Goal: Task Accomplishment & Management: Use online tool/utility

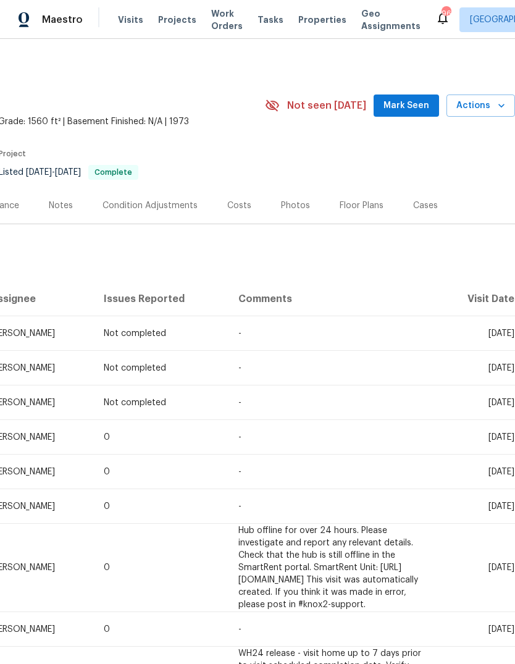
scroll to position [0, 183]
click at [126, 14] on span "Visits" at bounding box center [130, 20] width 25 height 12
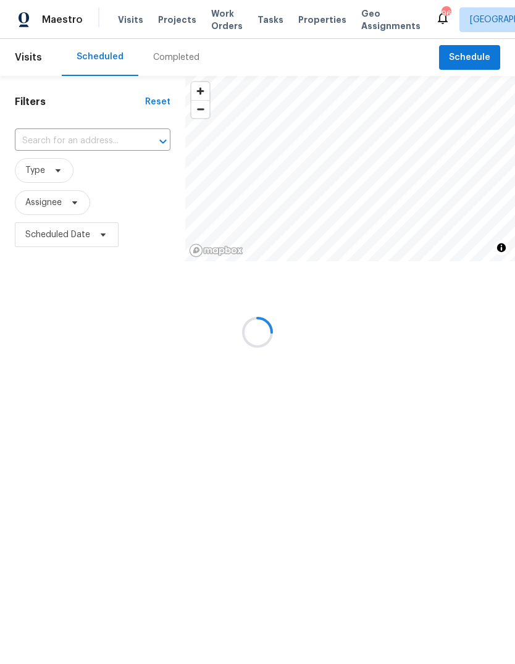
click at [75, 143] on div at bounding box center [257, 332] width 515 height 664
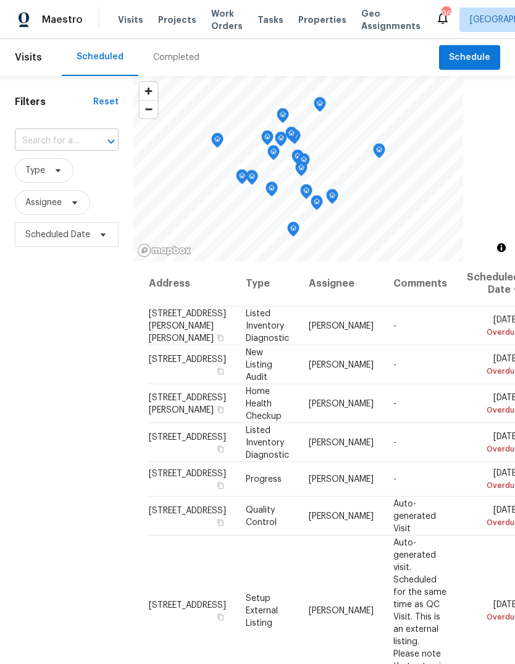
click at [75, 140] on input "text" at bounding box center [49, 141] width 69 height 19
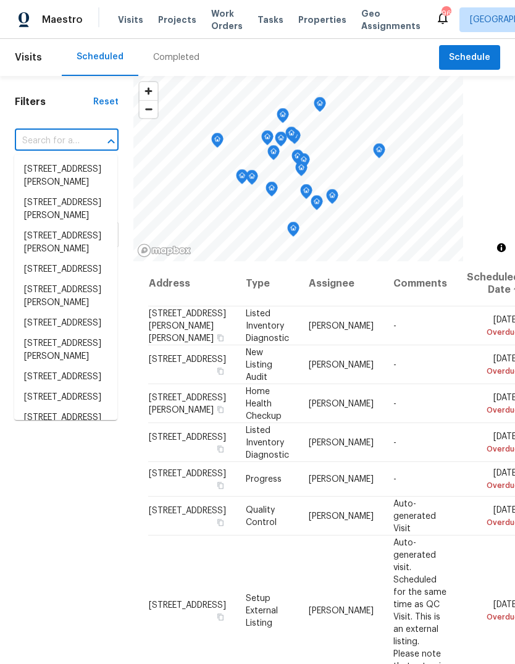
click at [67, 138] on input "text" at bounding box center [49, 141] width 69 height 19
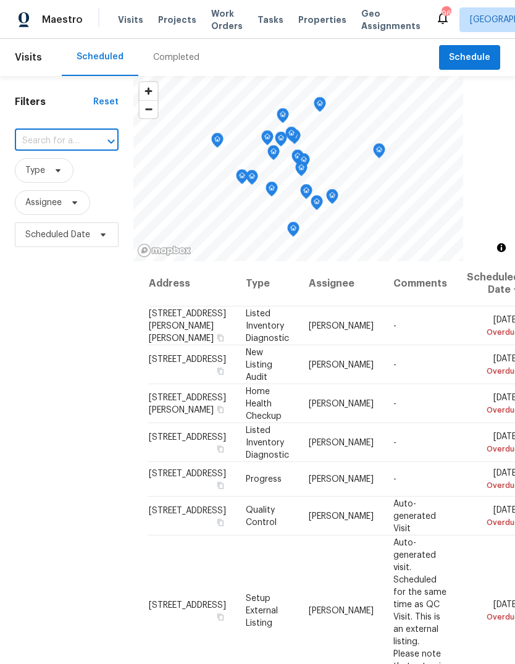
paste input "[STREET_ADDRESS]"
type input "[STREET_ADDRESS]"
click at [78, 175] on li "[STREET_ADDRESS]" at bounding box center [65, 169] width 103 height 20
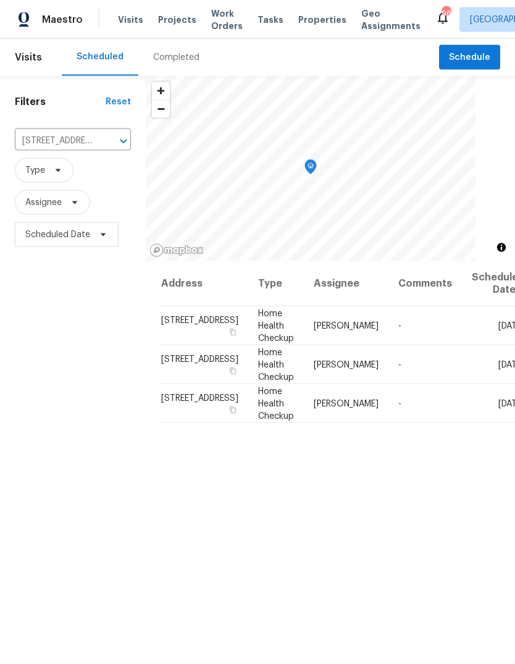
scroll to position [2, 0]
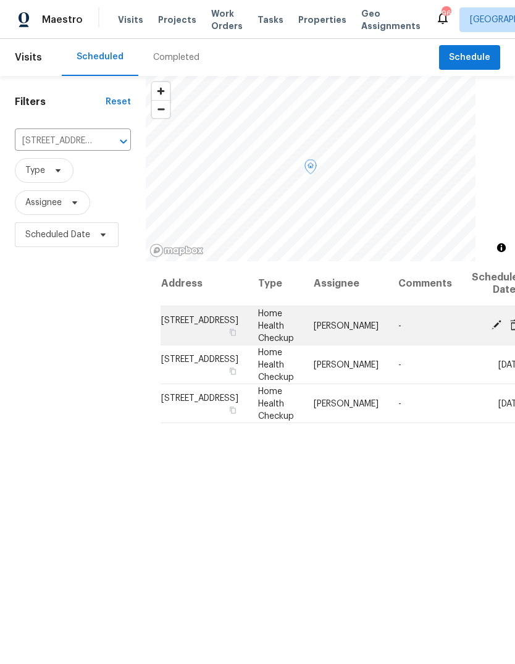
click at [510, 330] on icon at bounding box center [515, 324] width 10 height 11
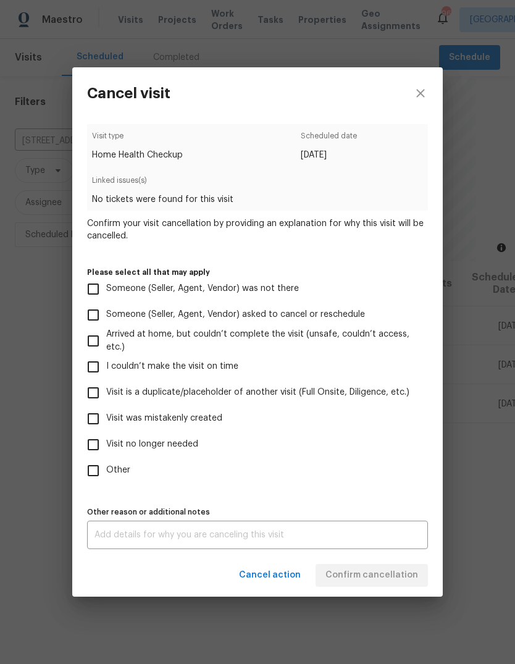
click at [98, 466] on input "Other" at bounding box center [93, 471] width 26 height 26
checkbox input "true"
click at [137, 538] on textarea at bounding box center [258, 535] width 326 height 9
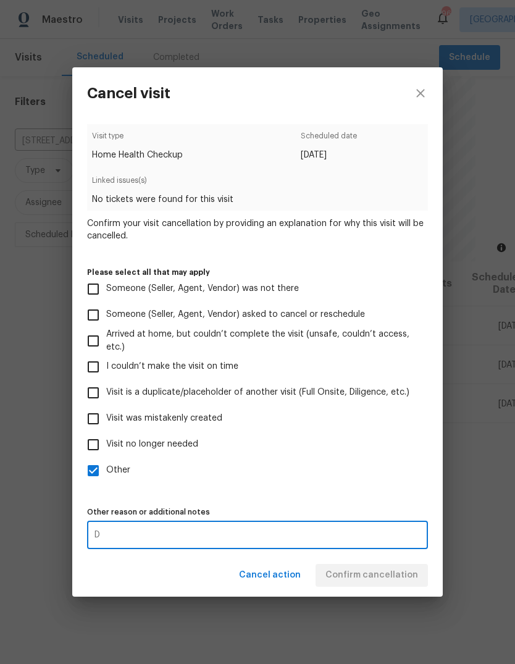
type textarea "D"
click at [287, 465] on label "Other" at bounding box center [249, 471] width 338 height 26
click at [106, 465] on input "Other" at bounding box center [93, 471] width 26 height 26
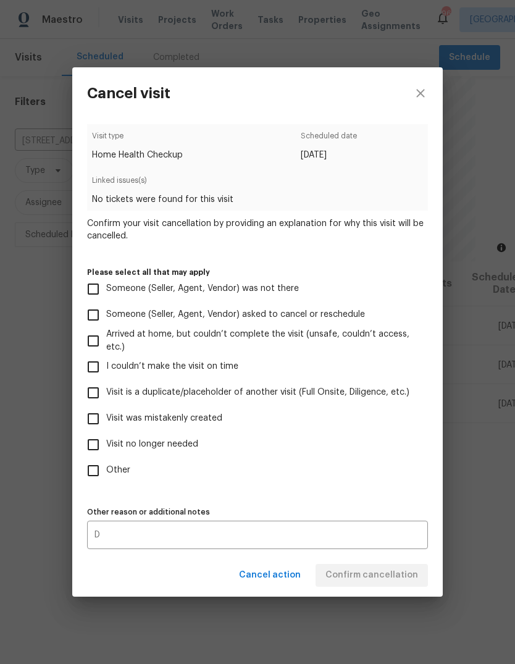
click at [97, 470] on input "Other" at bounding box center [93, 471] width 26 height 26
checkbox input "true"
click at [377, 577] on span "Confirm cancellation" at bounding box center [372, 575] width 93 height 15
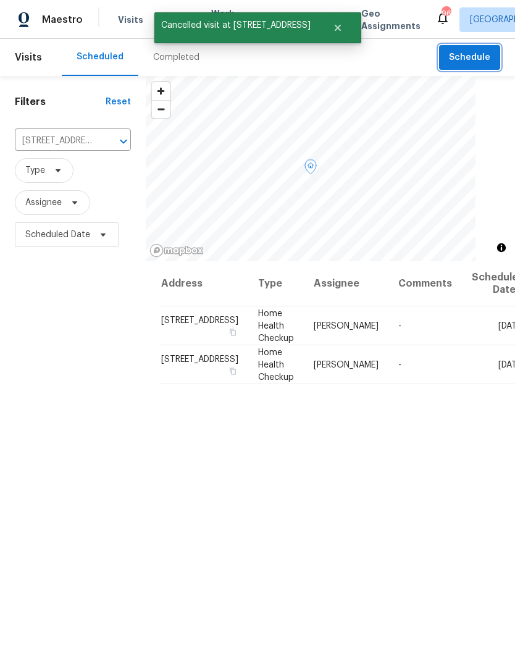
click at [483, 53] on span "Schedule" at bounding box center [469, 57] width 41 height 15
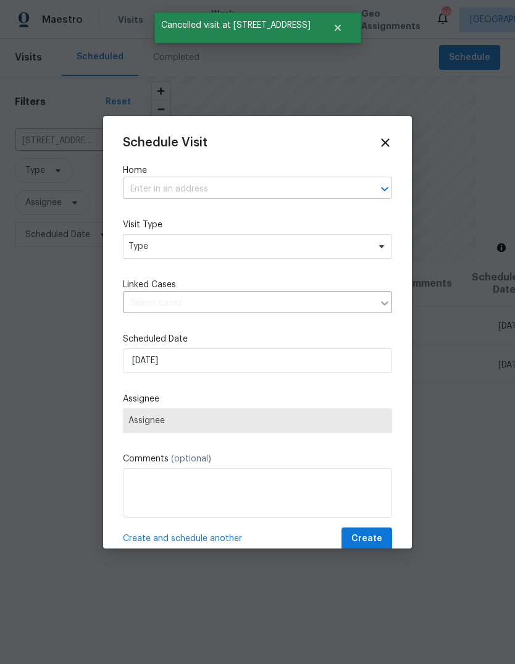
click at [247, 190] on input "text" at bounding box center [240, 189] width 235 height 19
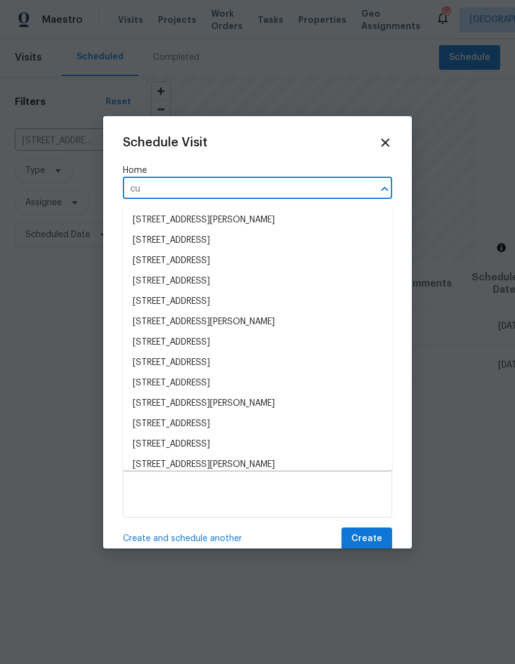
type input "c"
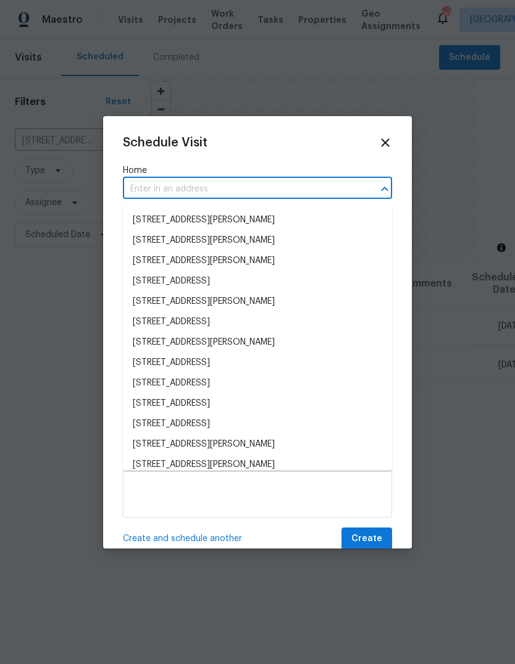
click at [218, 198] on input "text" at bounding box center [240, 189] width 235 height 19
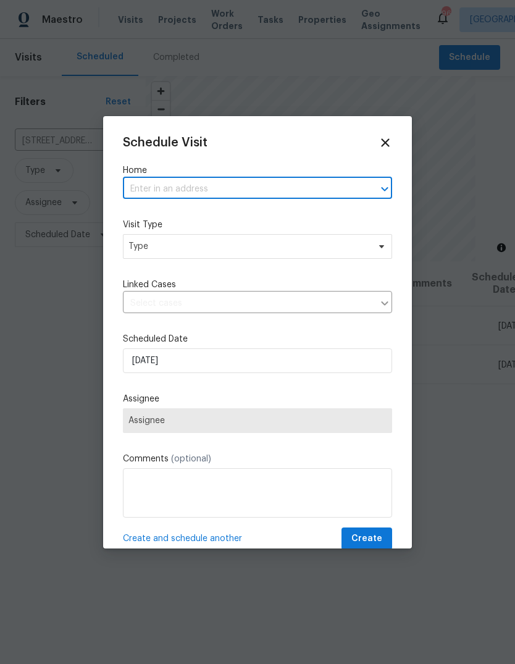
paste input "[STREET_ADDRESS]"
type input "[STREET_ADDRESS]"
click at [210, 210] on li "[STREET_ADDRESS]" at bounding box center [257, 220] width 269 height 20
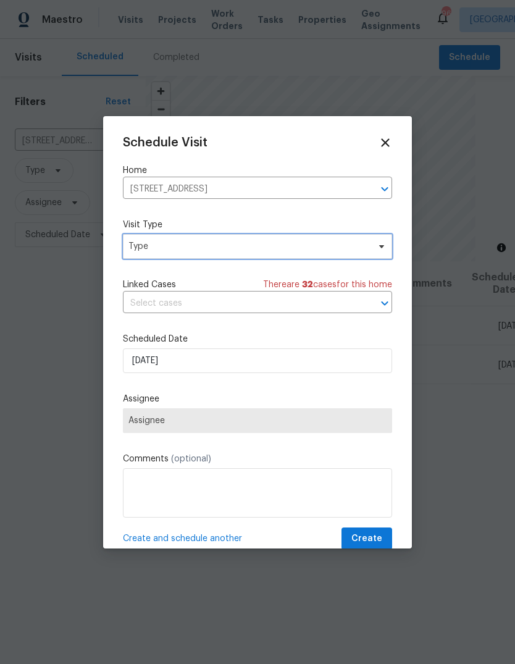
click at [204, 250] on span "Type" at bounding box center [249, 246] width 240 height 12
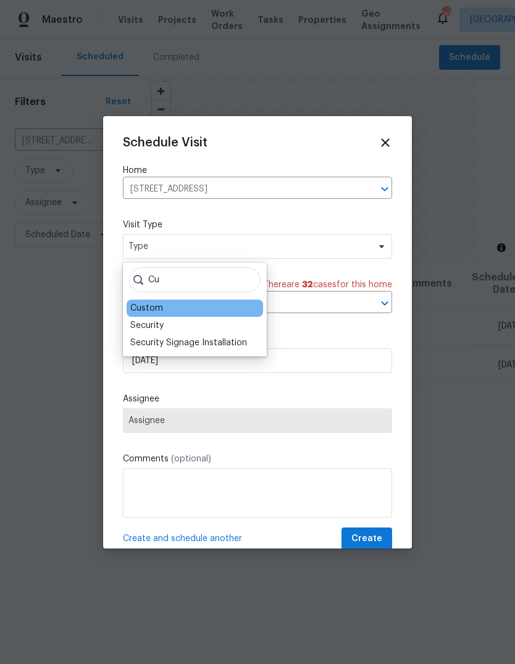
type input "Cu"
click at [158, 310] on div "Custom" at bounding box center [146, 308] width 33 height 12
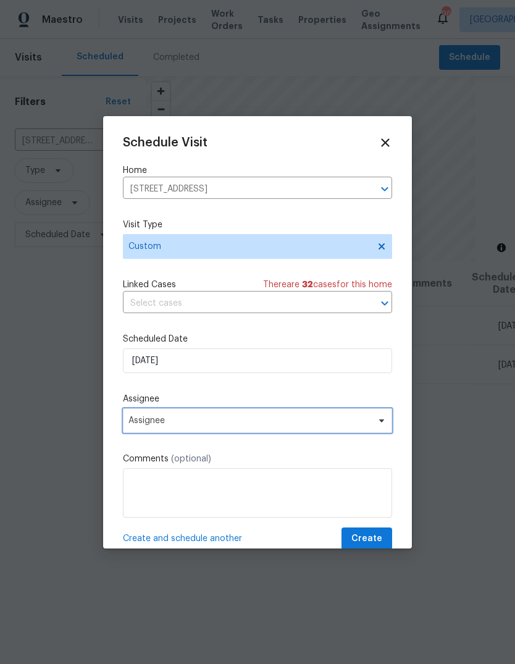
click at [199, 426] on span "Assignee" at bounding box center [250, 421] width 242 height 10
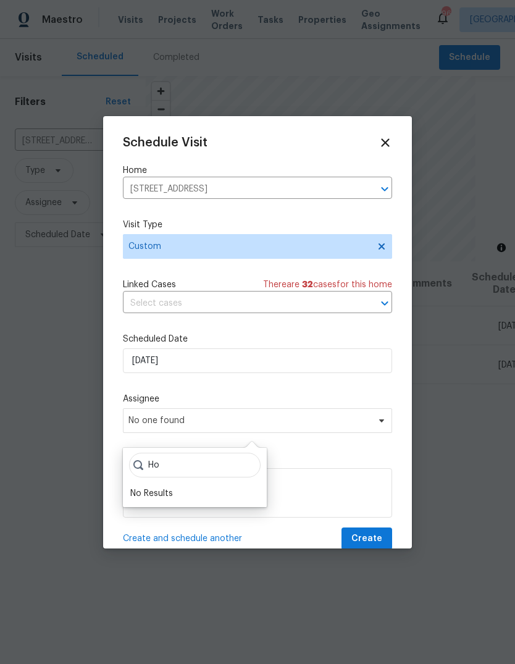
type input "H"
type input "Gou"
click at [167, 494] on div "[PERSON_NAME]" at bounding box center [162, 494] width 65 height 12
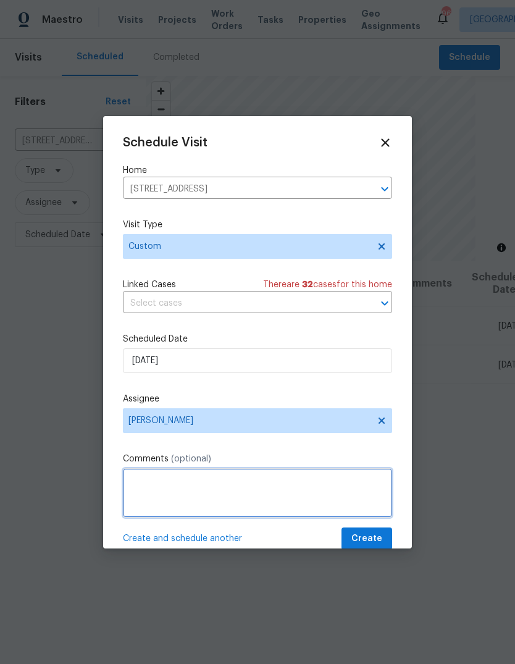
click at [189, 484] on textarea at bounding box center [257, 492] width 269 height 49
type textarea "Low feedback score"
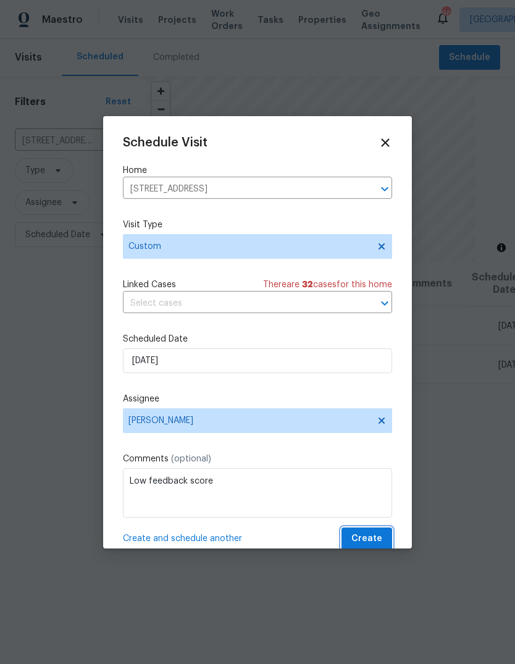
click at [370, 534] on span "Create" at bounding box center [367, 538] width 31 height 15
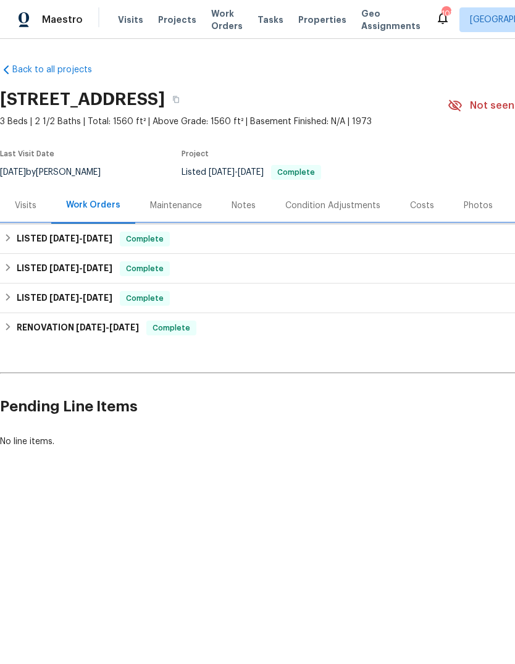
click at [19, 230] on div "LISTED 9/22/25 - 9/30/25 Complete" at bounding box center [349, 239] width 698 height 30
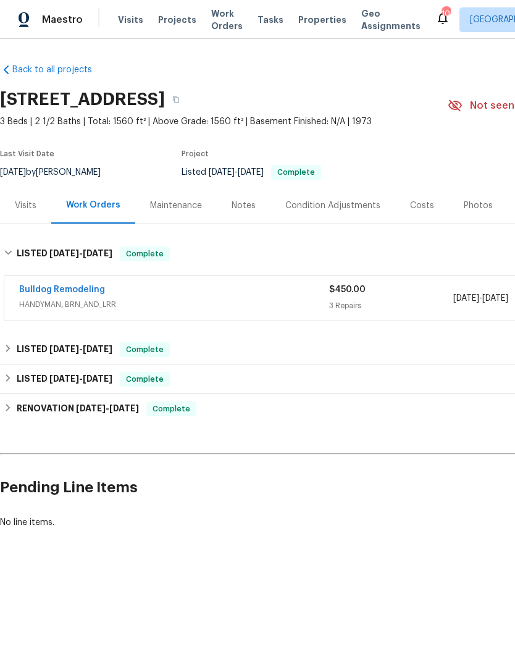
click at [229, 304] on span "HANDYMAN, BRN_AND_LRR" at bounding box center [174, 304] width 310 height 12
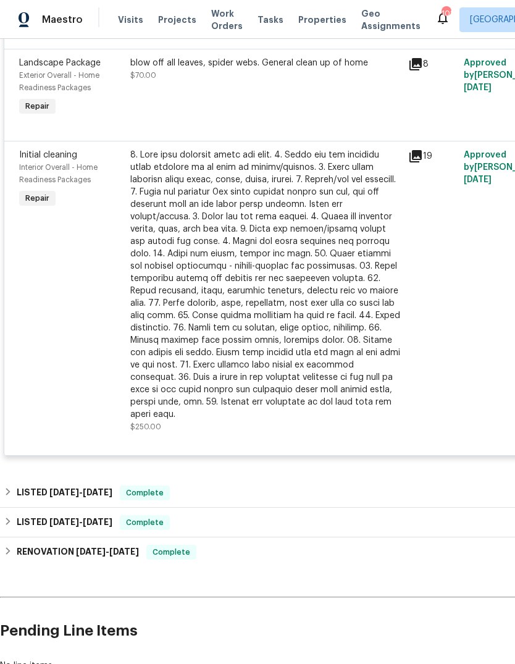
scroll to position [384, 0]
click at [411, 154] on icon at bounding box center [416, 156] width 12 height 12
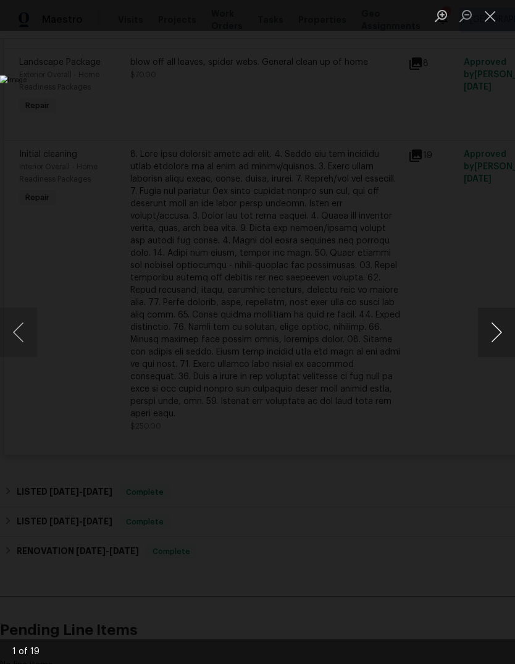
click at [499, 335] on button "Next image" at bounding box center [496, 332] width 37 height 49
click at [497, 330] on button "Next image" at bounding box center [496, 332] width 37 height 49
click at [497, 328] on button "Next image" at bounding box center [496, 332] width 37 height 49
click at [491, 330] on button "Next image" at bounding box center [496, 332] width 37 height 49
click at [493, 330] on button "Next image" at bounding box center [496, 332] width 37 height 49
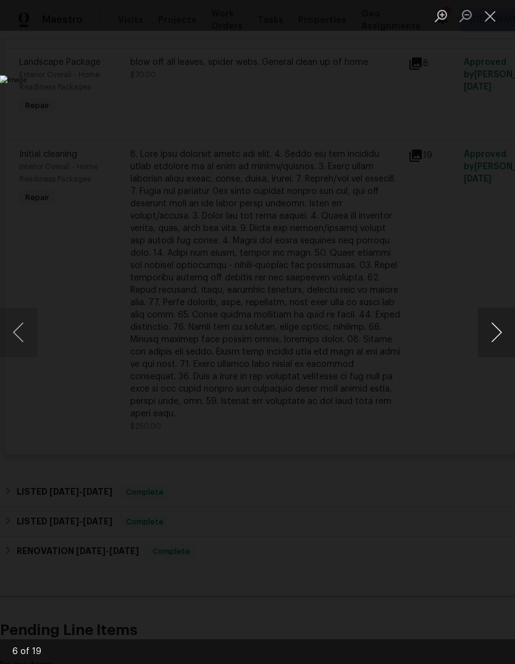
click at [494, 329] on button "Next image" at bounding box center [496, 332] width 37 height 49
click at [492, 329] on button "Next image" at bounding box center [496, 332] width 37 height 49
click at [493, 329] on button "Next image" at bounding box center [496, 332] width 37 height 49
click at [492, 329] on button "Next image" at bounding box center [496, 332] width 37 height 49
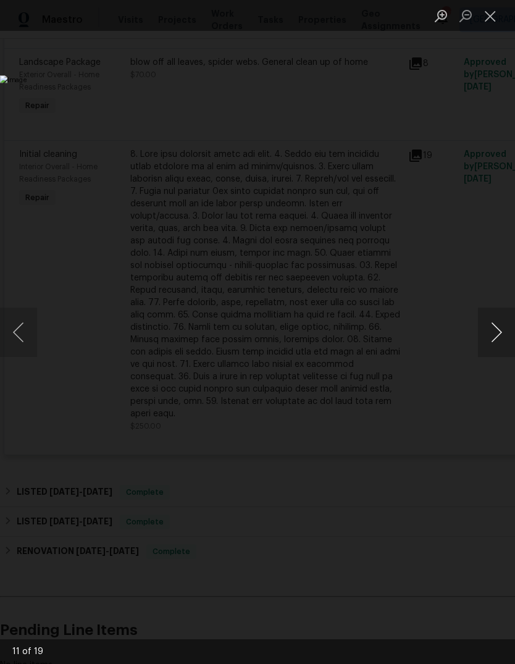
click at [494, 323] on button "Next image" at bounding box center [496, 332] width 37 height 49
click at [483, 13] on button "Close lightbox" at bounding box center [490, 16] width 25 height 22
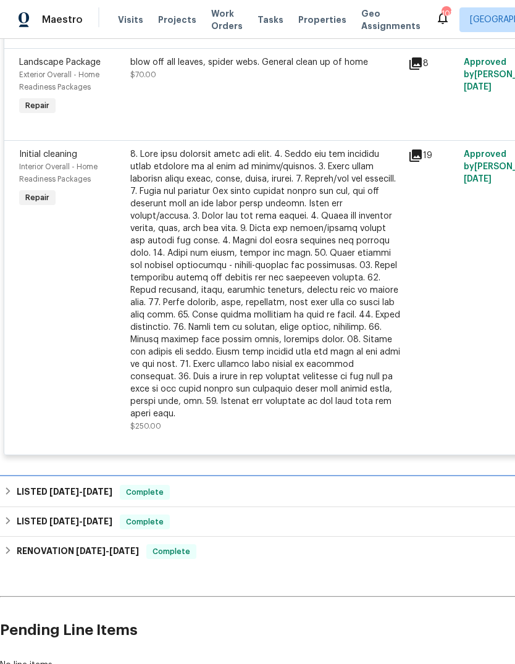
click at [17, 485] on h6 "LISTED 8/28/25 - 9/2/25" at bounding box center [65, 492] width 96 height 15
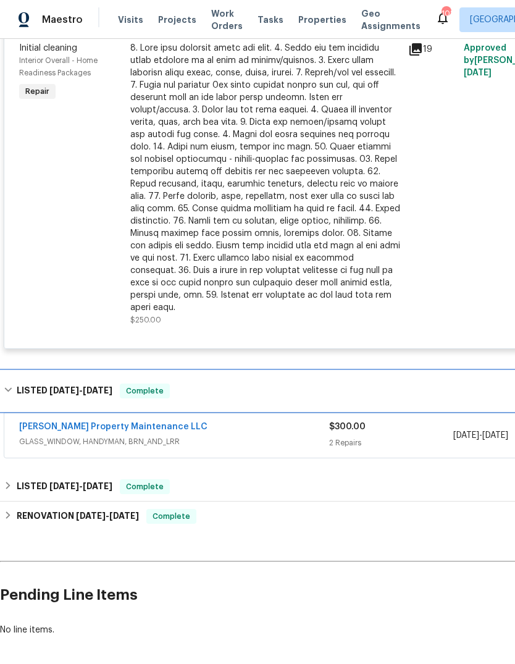
scroll to position [489, 0]
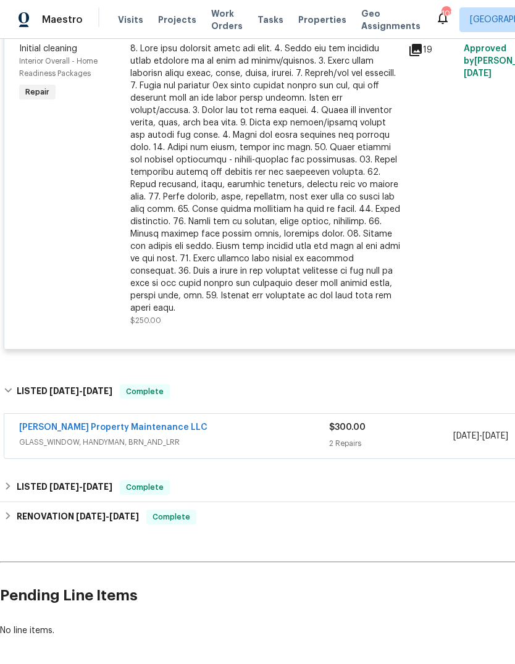
click at [293, 425] on div "[PERSON_NAME] Property Maintenance LLC" at bounding box center [174, 428] width 310 height 15
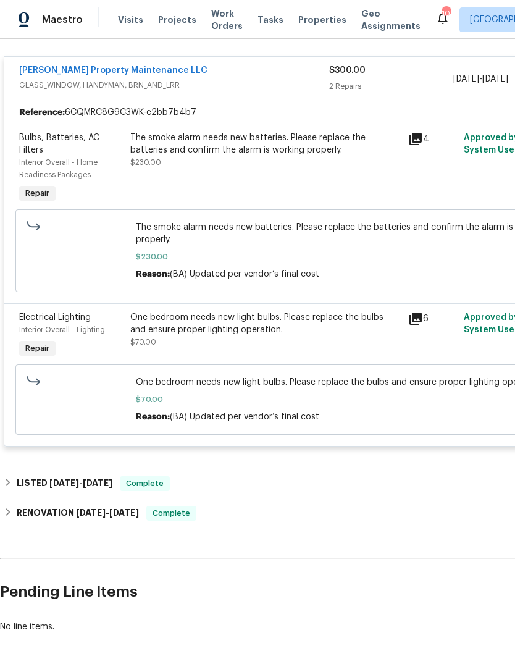
scroll to position [855, 0]
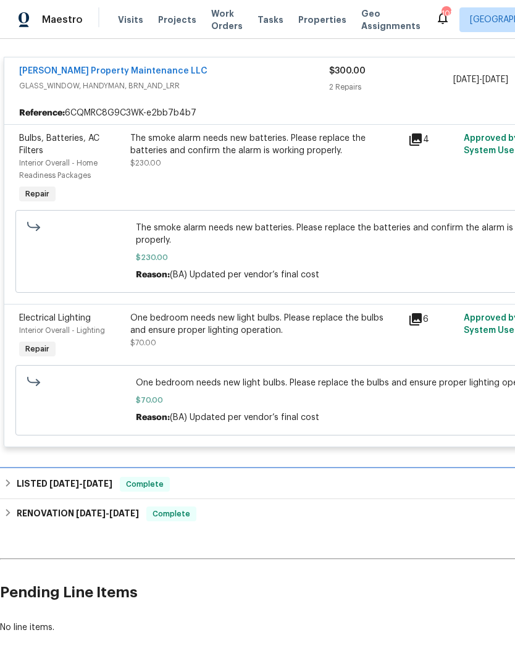
click at [17, 477] on h6 "LISTED 7/14/25 - 7/25/25" at bounding box center [65, 484] width 96 height 15
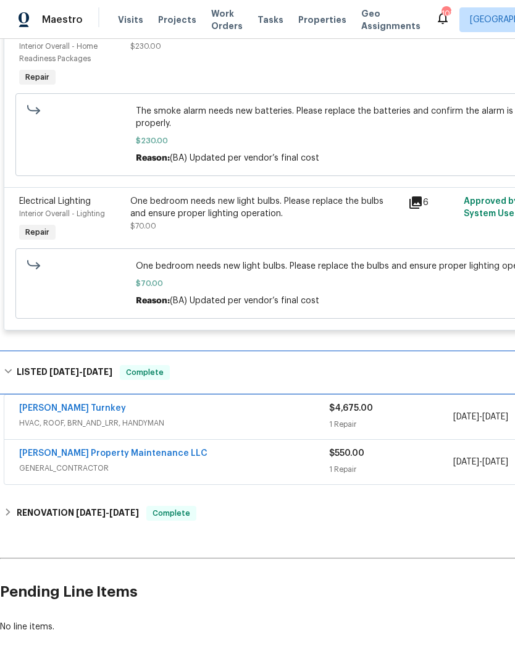
scroll to position [971, 0]
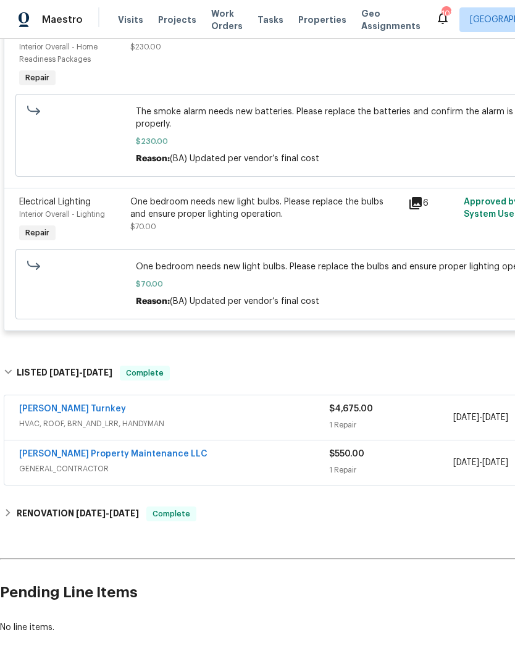
click at [267, 420] on span "HVAC, ROOF, BRN_AND_LRR, HANDYMAN" at bounding box center [174, 424] width 310 height 12
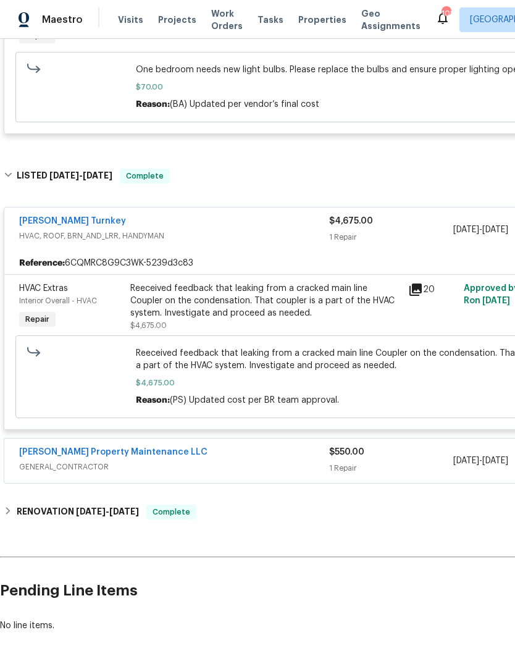
scroll to position [1168, 0]
click at [230, 462] on span "GENERAL_CONTRACTOR" at bounding box center [174, 468] width 310 height 12
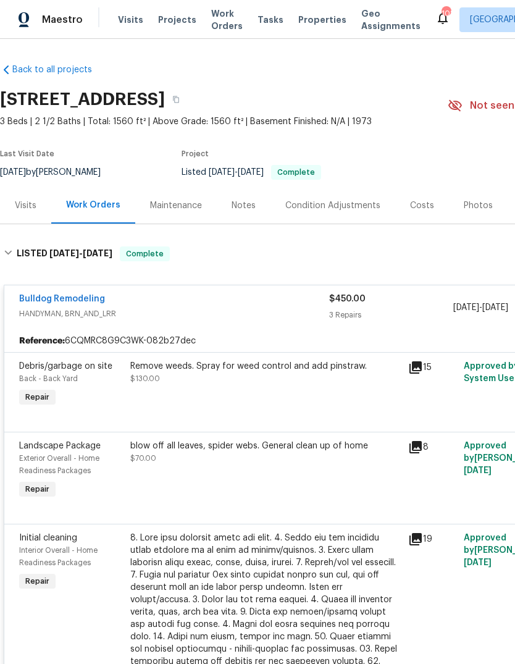
scroll to position [0, 0]
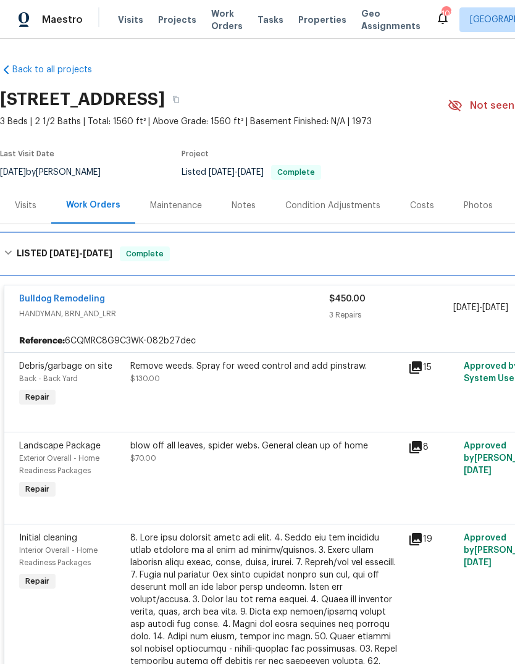
click at [12, 245] on div "LISTED 9/22/25 - 9/30/25 Complete" at bounding box center [349, 254] width 698 height 40
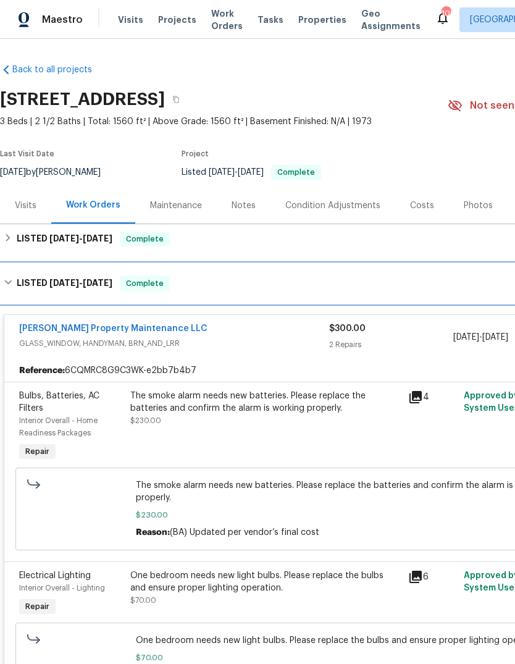
click at [13, 281] on div "LISTED 8/28/25 - 9/2/25 Complete" at bounding box center [349, 283] width 691 height 15
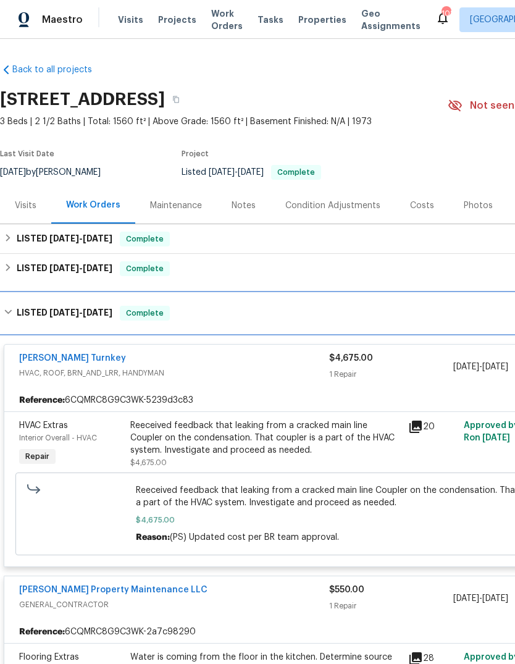
click at [19, 314] on h6 "LISTED 7/14/25 - 7/25/25" at bounding box center [65, 313] width 96 height 15
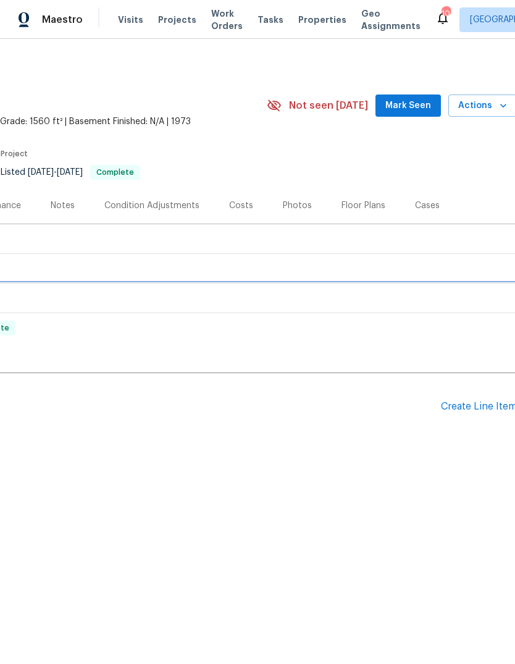
scroll to position [0, 180]
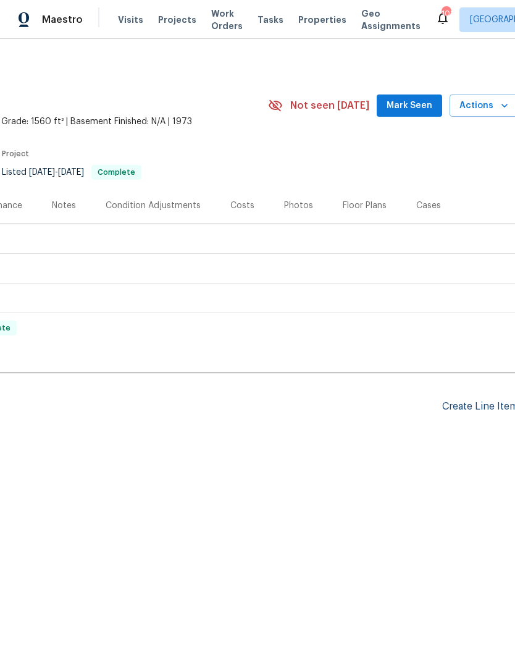
click at [471, 409] on div "Create Line Item" at bounding box center [480, 407] width 76 height 12
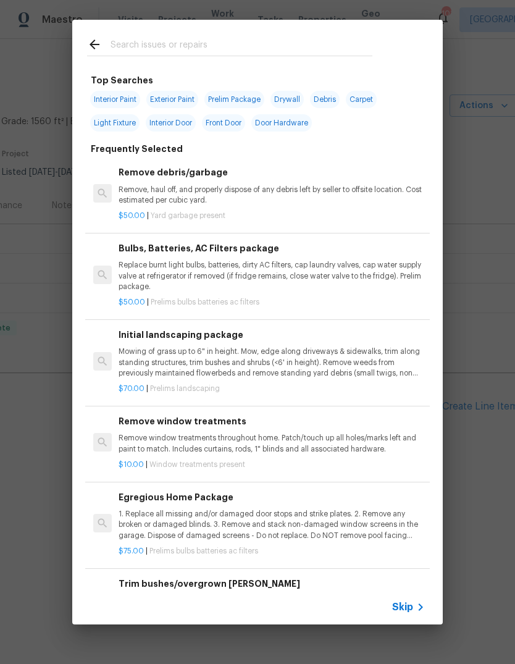
click at [169, 48] on input "text" at bounding box center [242, 46] width 262 height 19
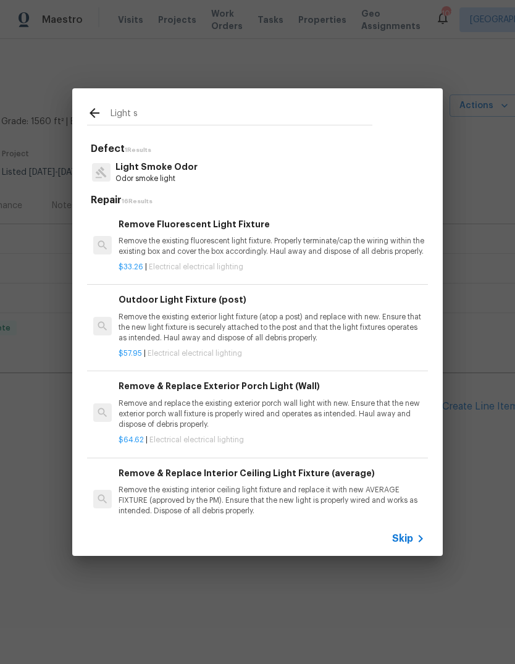
type input "Light"
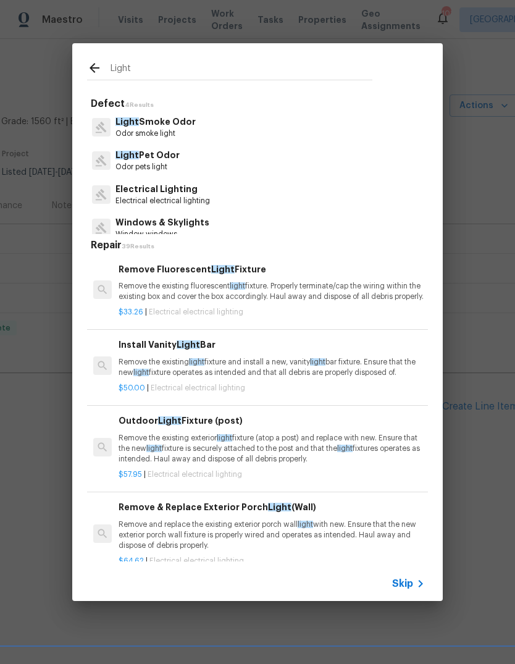
click at [175, 188] on p "Electrical Lighting" at bounding box center [163, 189] width 95 height 13
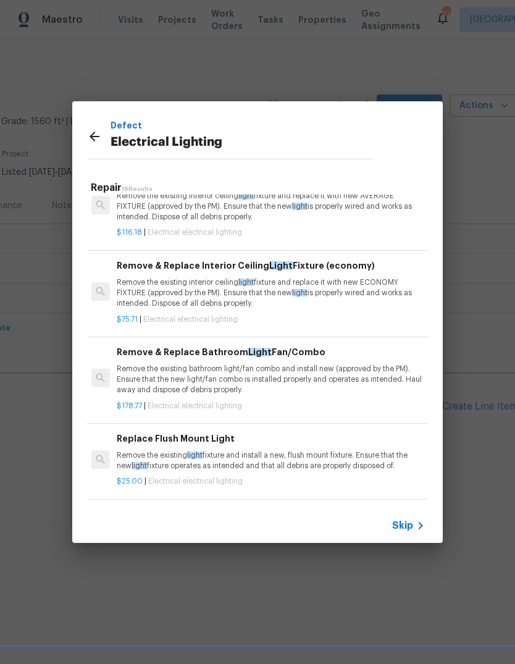
scroll to position [444, 1]
click at [272, 383] on p "Remove the existing bathroom light/fan combo and install new (approved by the P…" at bounding box center [270, 380] width 306 height 32
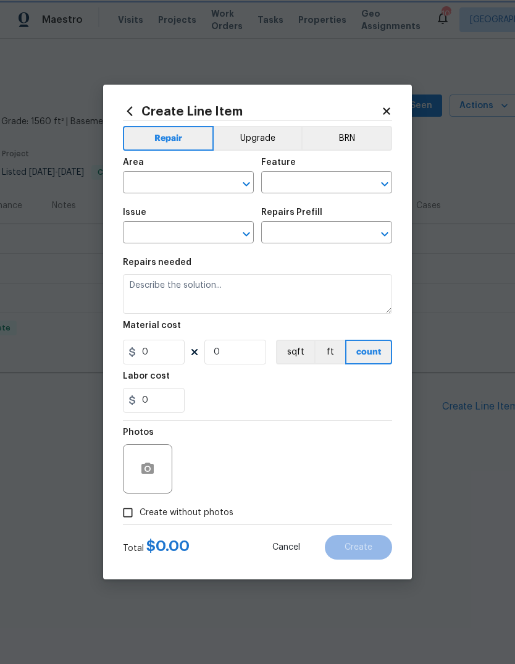
type input "Electrical Lighting"
type input "Remove & Replace Bathroom Light Fan/Combo $178.77"
type textarea "Remove the existing bathroom light/fan combo and install new (approved by the P…"
type input "178.77"
type input "1"
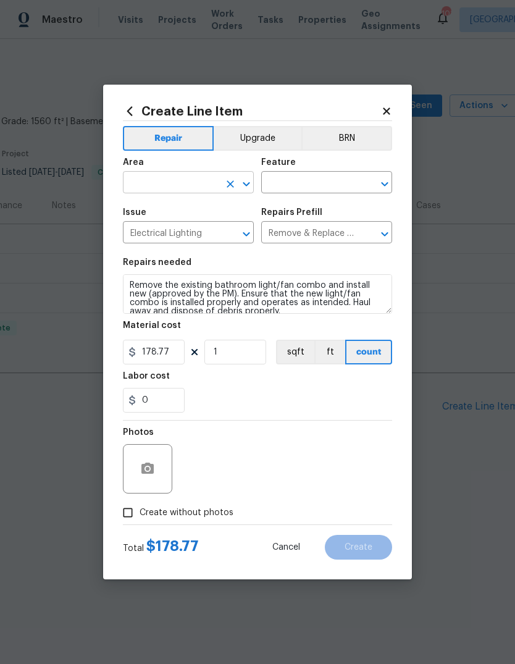
click at [206, 182] on input "text" at bounding box center [171, 183] width 96 height 19
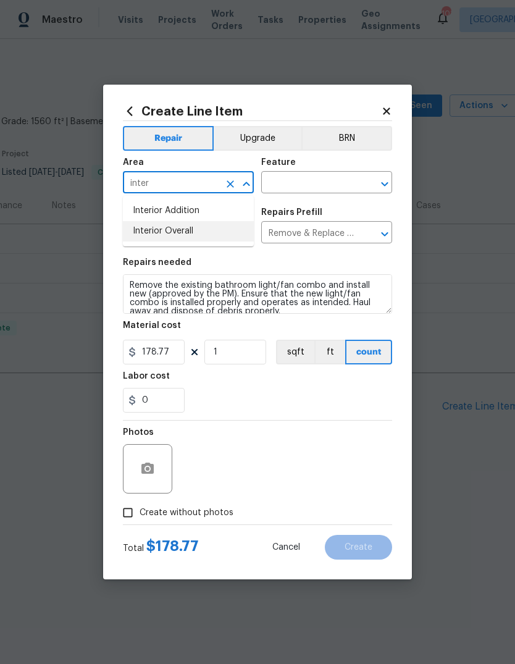
click at [190, 232] on li "Interior Overall" at bounding box center [188, 231] width 131 height 20
click at [316, 185] on input "text" at bounding box center [309, 183] width 96 height 19
type input "Interior Overall"
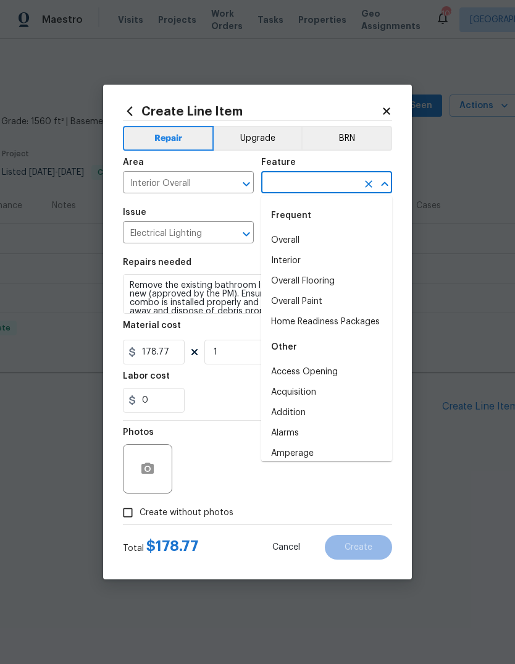
click at [301, 261] on li "Interior" at bounding box center [326, 261] width 131 height 20
type input "Interior"
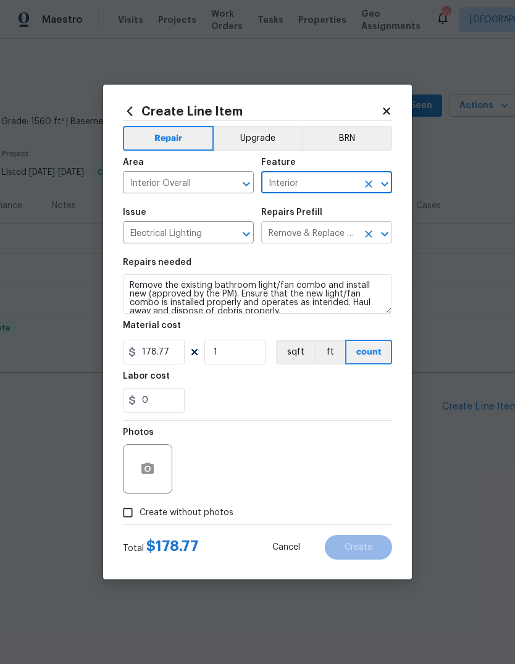
click at [367, 230] on icon "Clear" at bounding box center [369, 234] width 12 height 12
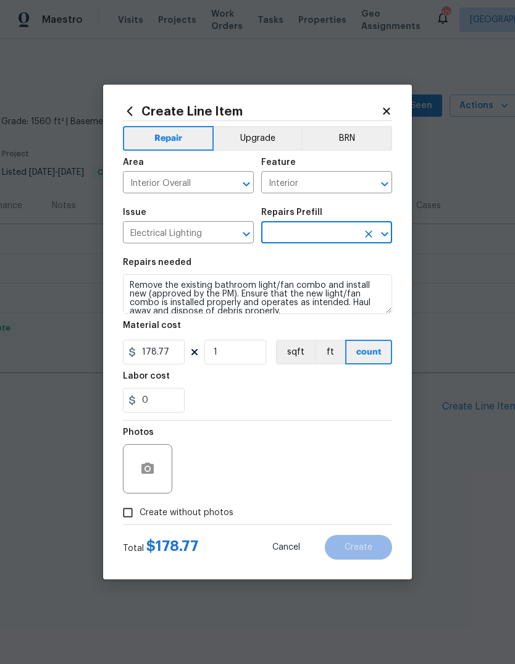
click at [315, 232] on input "text" at bounding box center [309, 233] width 96 height 19
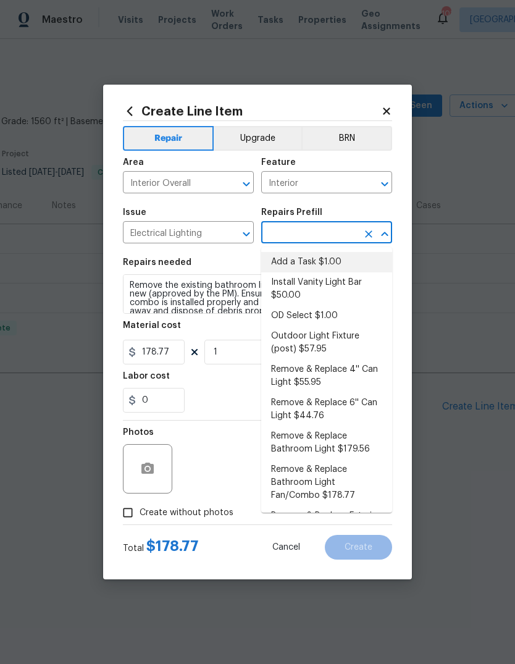
click at [337, 261] on li "Add a Task $1.00" at bounding box center [326, 262] width 131 height 20
type input "Add a Task $1.00"
type textarea "HPM to detail"
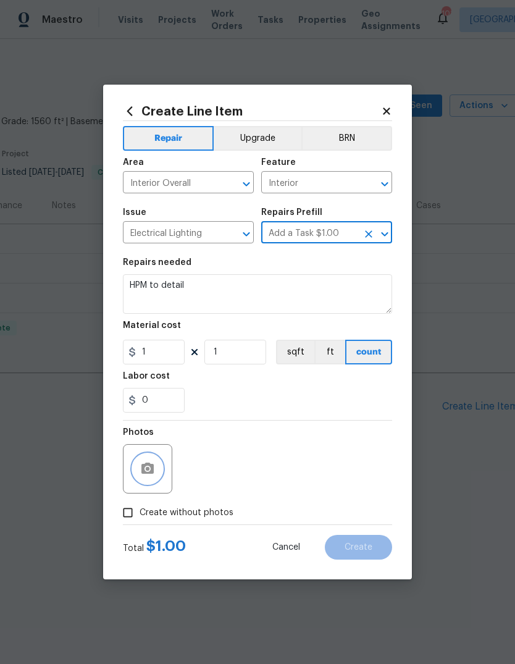
click at [153, 478] on button "button" at bounding box center [148, 469] width 30 height 30
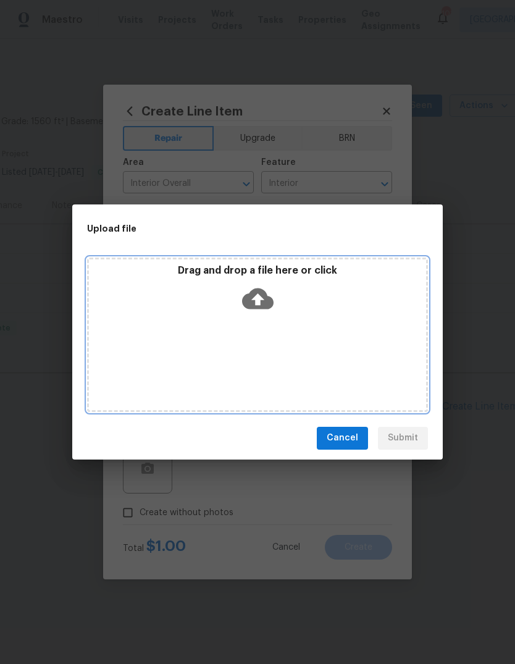
click at [265, 310] on icon at bounding box center [258, 299] width 32 height 32
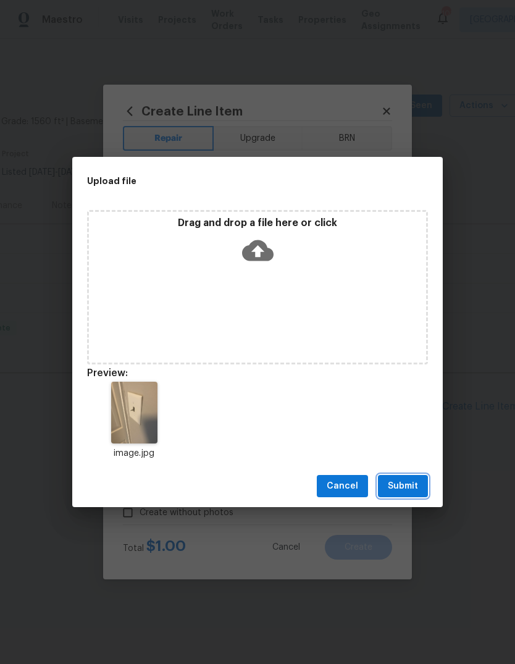
click at [401, 485] on span "Submit" at bounding box center [403, 486] width 30 height 15
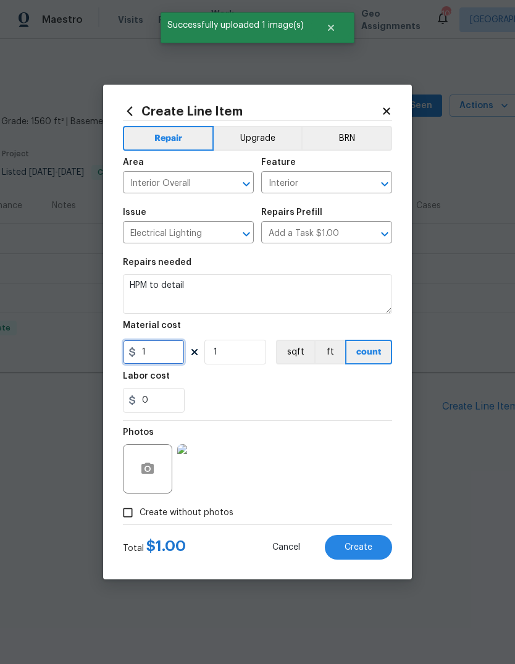
click at [163, 352] on input "1" at bounding box center [154, 352] width 62 height 25
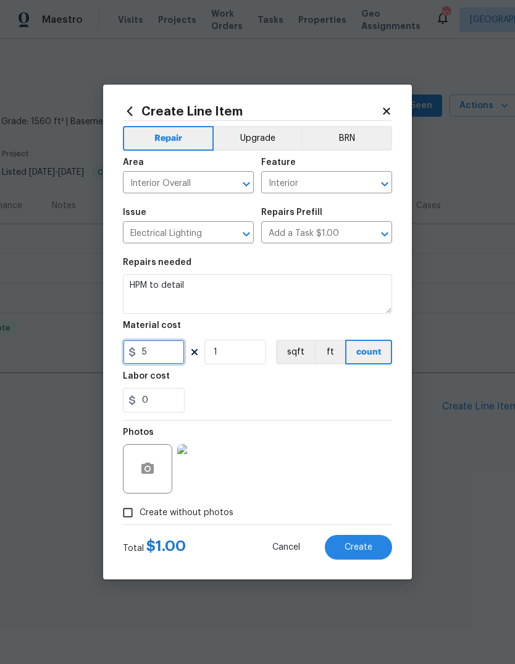
click at [173, 353] on input "5" at bounding box center [154, 352] width 62 height 25
type input "10"
click at [249, 353] on input "1" at bounding box center [236, 352] width 62 height 25
click at [357, 547] on span "Create" at bounding box center [359, 547] width 28 height 9
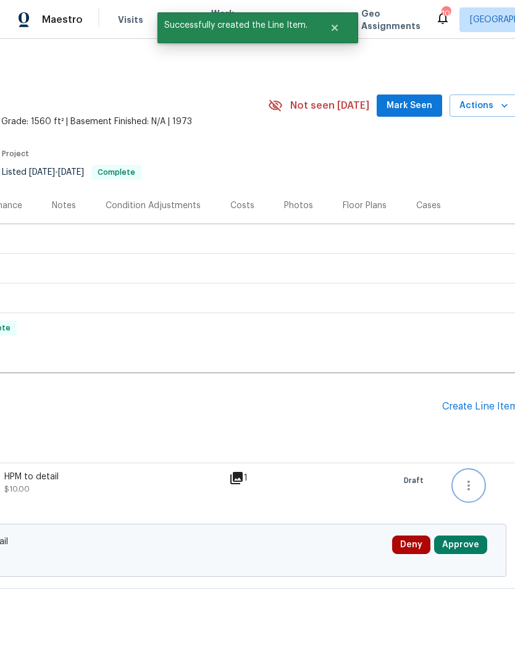
click at [471, 486] on icon "button" at bounding box center [469, 485] width 15 height 15
click at [332, 499] on div at bounding box center [257, 332] width 515 height 664
click at [471, 544] on button "Approve" at bounding box center [460, 545] width 53 height 19
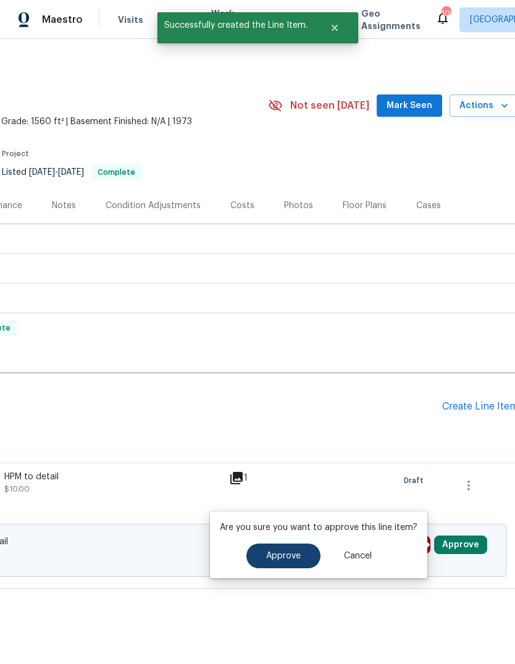
click at [284, 558] on span "Approve" at bounding box center [283, 556] width 35 height 9
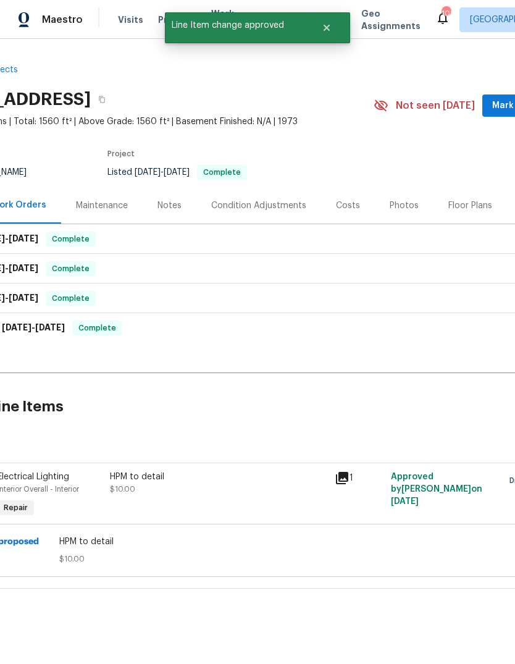
scroll to position [0, 62]
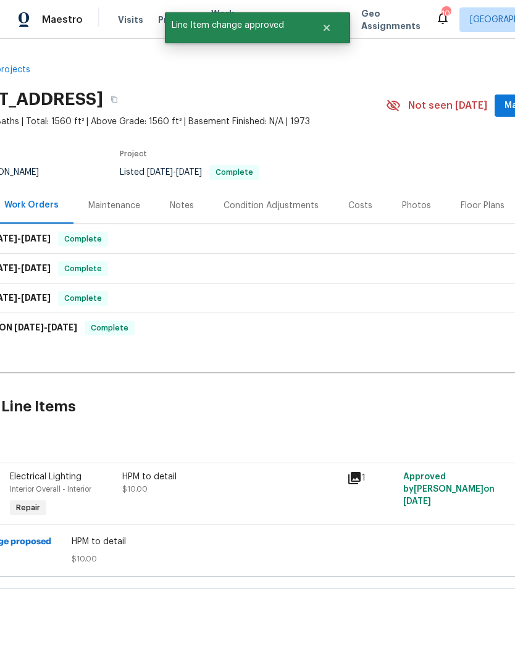
click at [151, 486] on div "HPM to detail $10.00" at bounding box center [231, 483] width 218 height 25
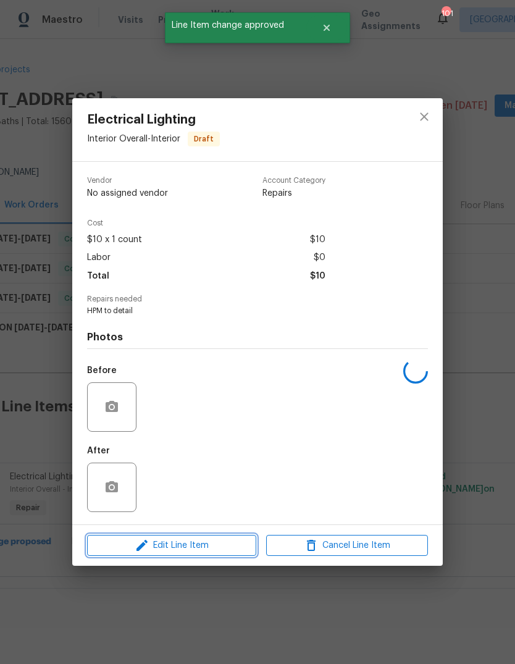
click at [204, 551] on span "Edit Line Item" at bounding box center [172, 545] width 162 height 15
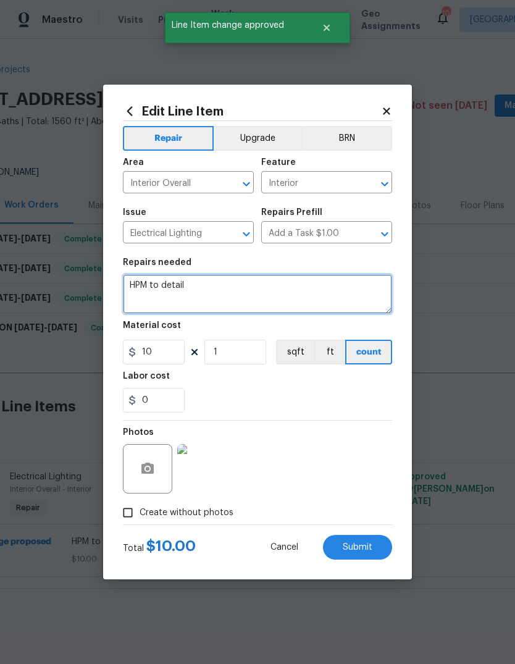
click at [213, 284] on textarea "HPM to detail" at bounding box center [257, 294] width 269 height 40
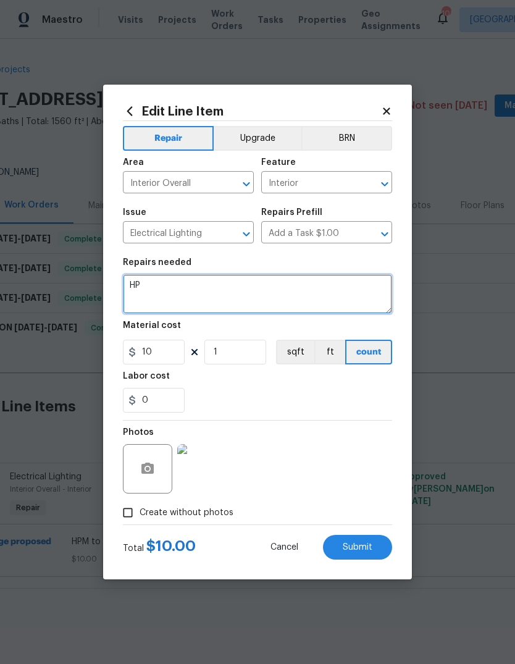
type textarea "H"
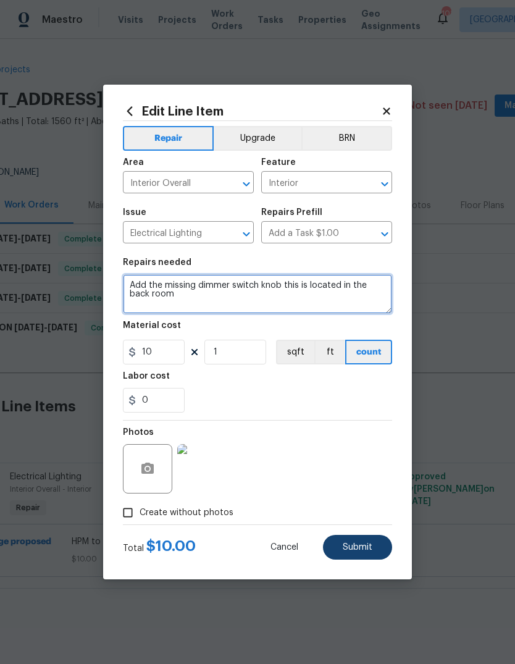
click at [363, 546] on span "Submit" at bounding box center [358, 547] width 30 height 9
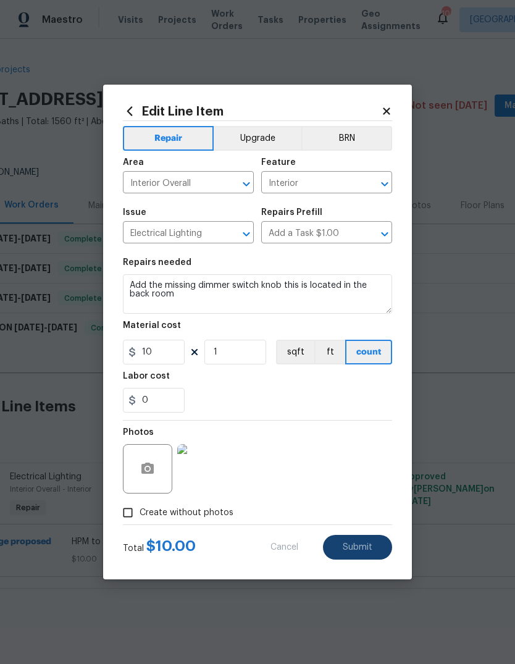
type textarea "Add the missing dimmer switch knob this is located in the back room"
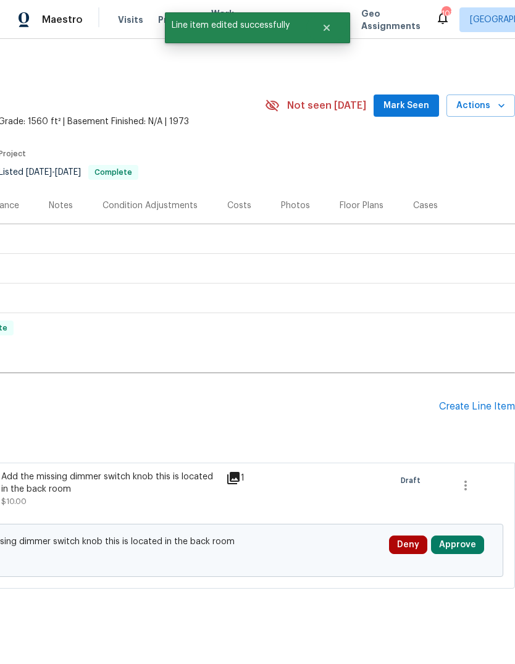
scroll to position [0, 183]
click at [467, 539] on button "Approve" at bounding box center [457, 545] width 53 height 19
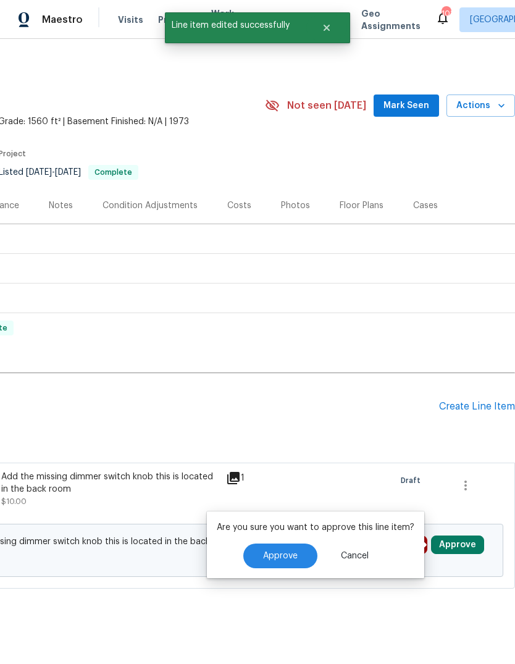
click at [282, 554] on span "Approve" at bounding box center [280, 556] width 35 height 9
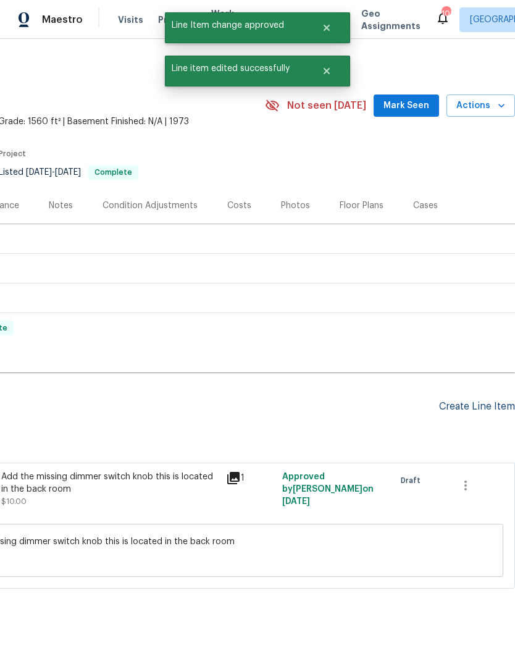
click at [478, 412] on div "Create Line Item" at bounding box center [477, 407] width 76 height 12
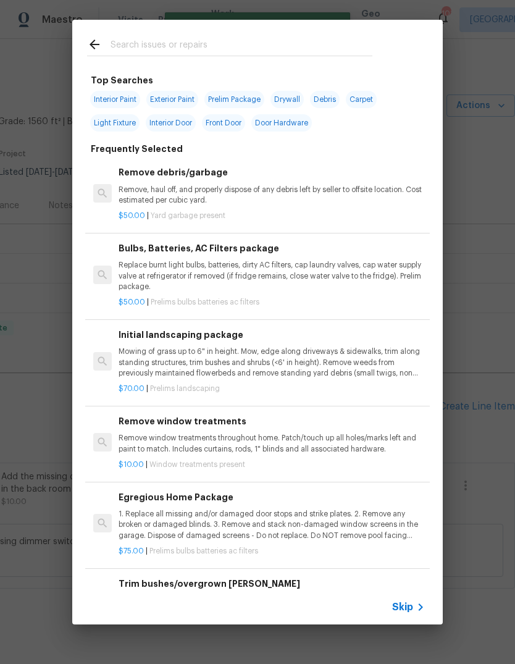
click at [227, 40] on input "text" at bounding box center [242, 46] width 262 height 19
type input "Door"
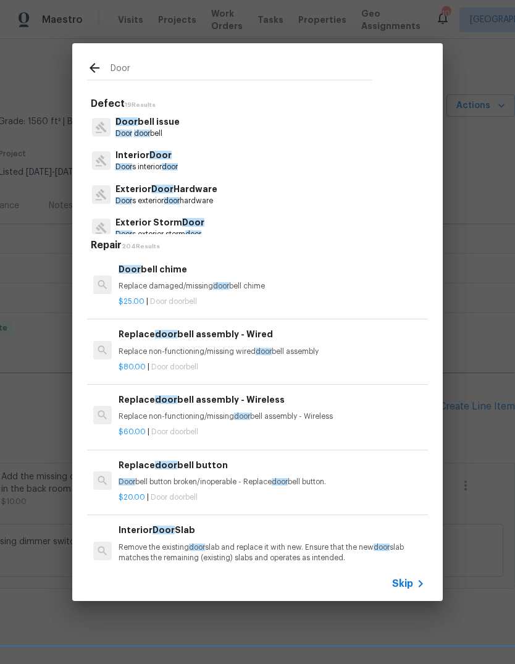
click at [170, 164] on span "door" at bounding box center [170, 166] width 16 height 7
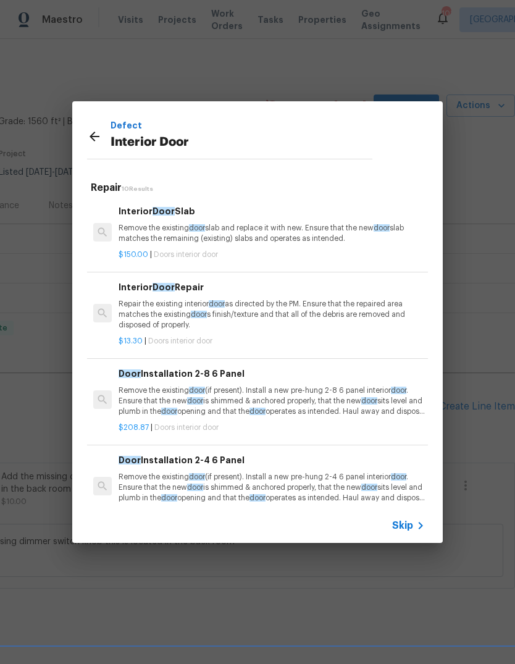
click at [230, 222] on div "Interior Door Slab Remove the existing door slab and replace it with new. Ensur…" at bounding box center [272, 225] width 306 height 40
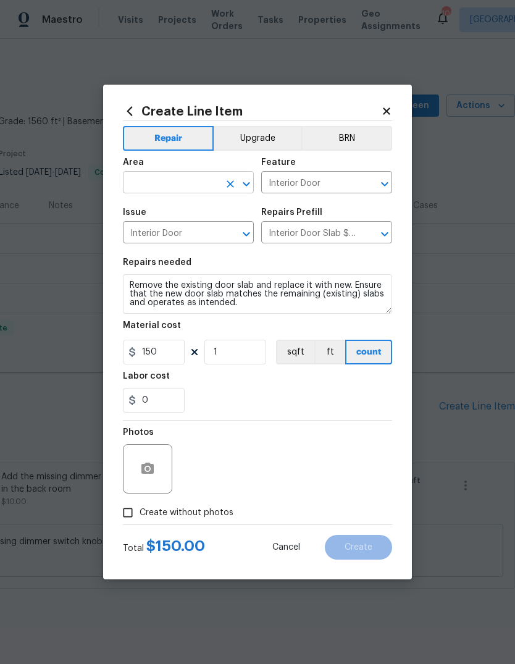
click at [201, 180] on input "text" at bounding box center [171, 183] width 96 height 19
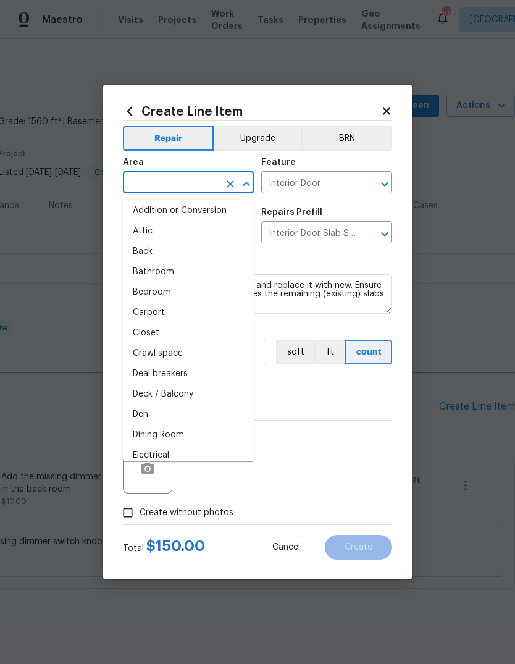
type input "i"
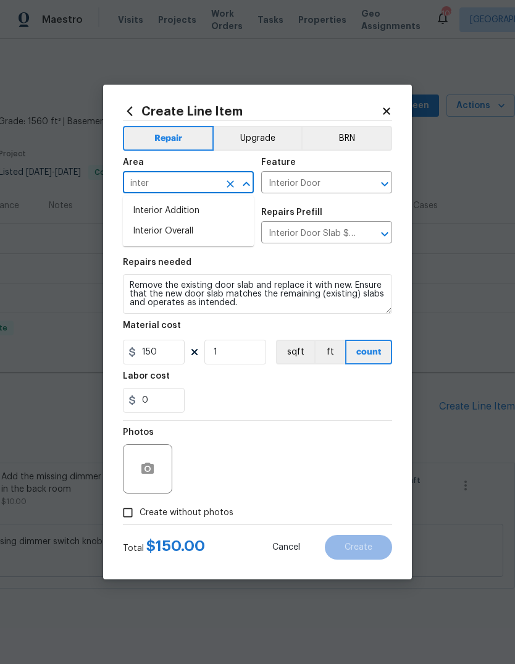
click at [184, 234] on li "Interior Overall" at bounding box center [188, 231] width 131 height 20
type input "Interior Overall"
click at [157, 468] on button "button" at bounding box center [148, 469] width 30 height 30
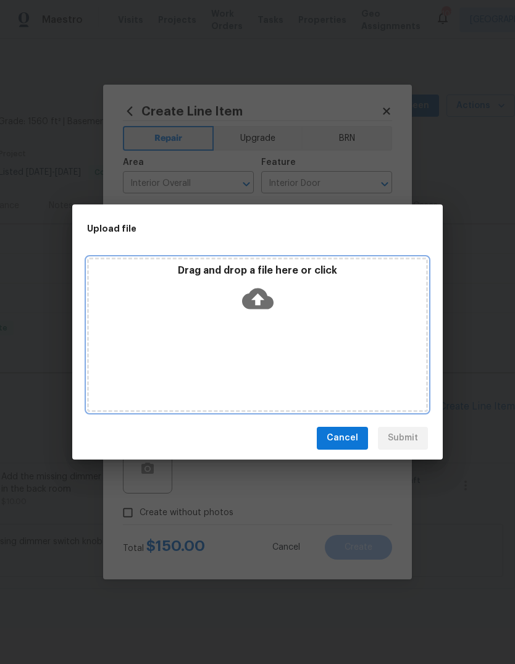
click at [256, 295] on icon at bounding box center [258, 298] width 32 height 21
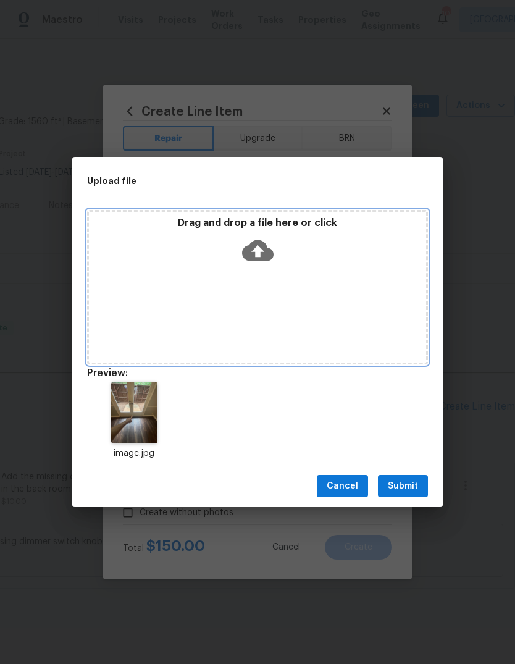
click at [257, 243] on icon at bounding box center [258, 250] width 32 height 21
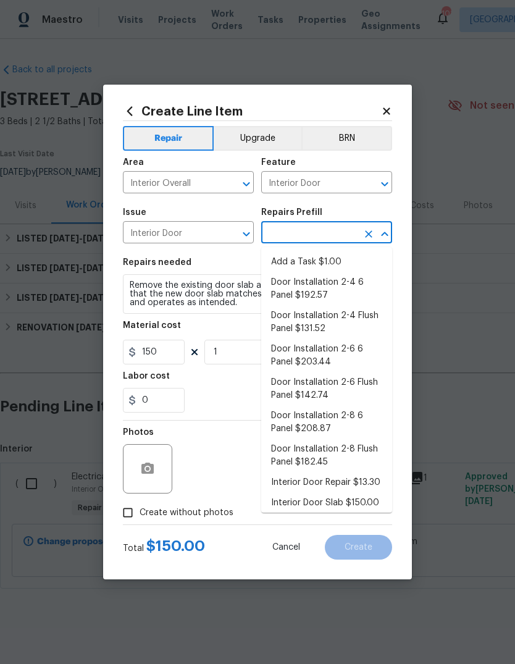
scroll to position [0, 183]
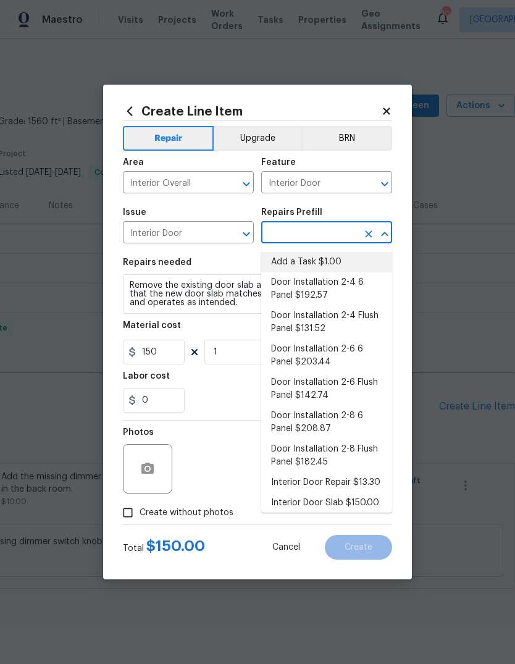
click at [316, 266] on li "Add a Task $1.00" at bounding box center [326, 262] width 131 height 20
type input "Add a Task $1.00"
type input "1"
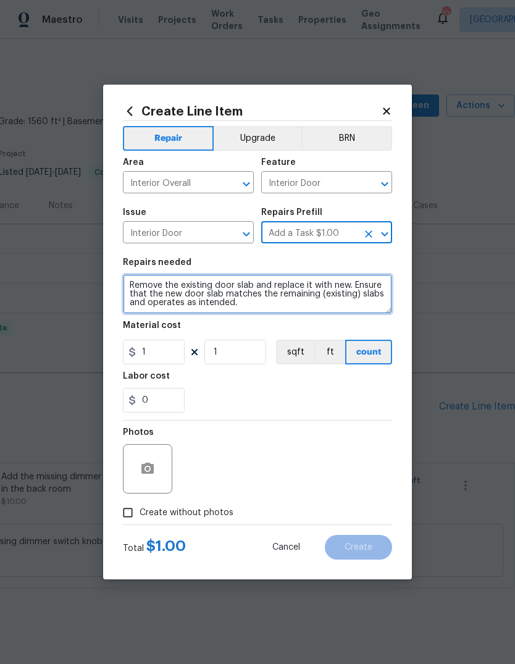
click at [232, 290] on textarea "HPM to detail" at bounding box center [257, 294] width 269 height 40
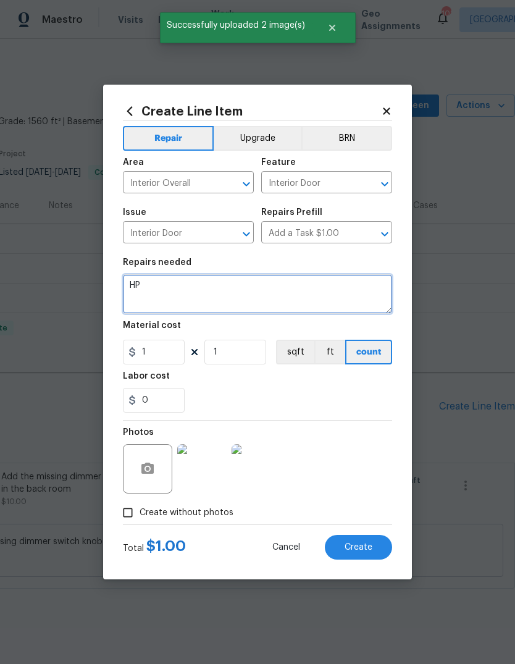
type textarea "H"
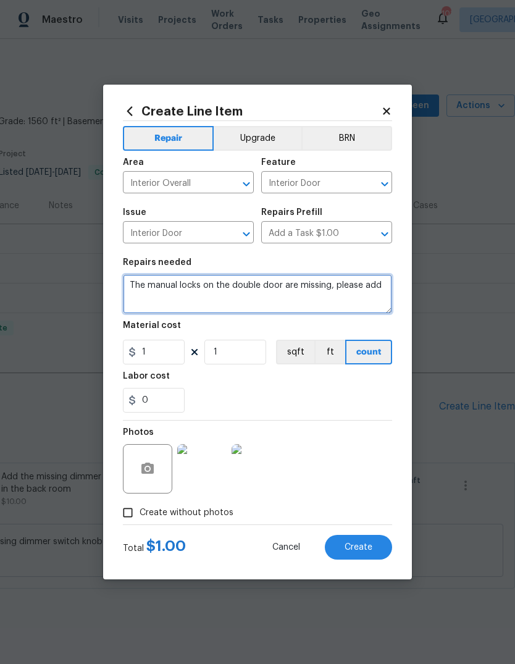
type textarea "The manual locks on the double door are missing, please add"
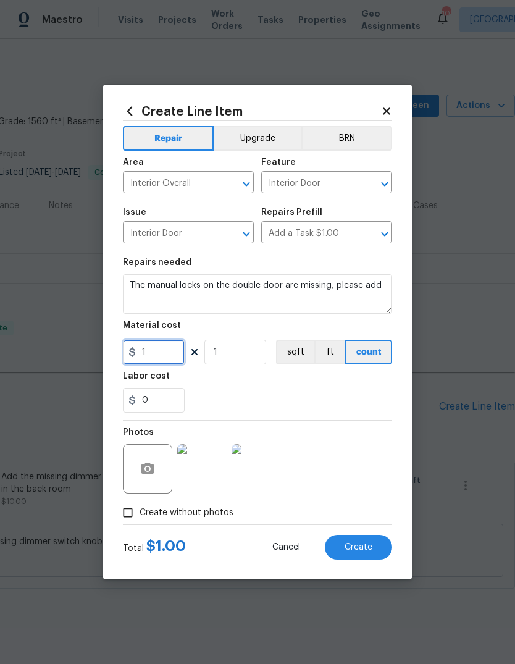
click at [161, 350] on input "1" at bounding box center [154, 352] width 62 height 25
type input "75"
click at [247, 350] on input "1" at bounding box center [236, 352] width 62 height 25
click at [353, 544] on span "Create" at bounding box center [359, 547] width 28 height 9
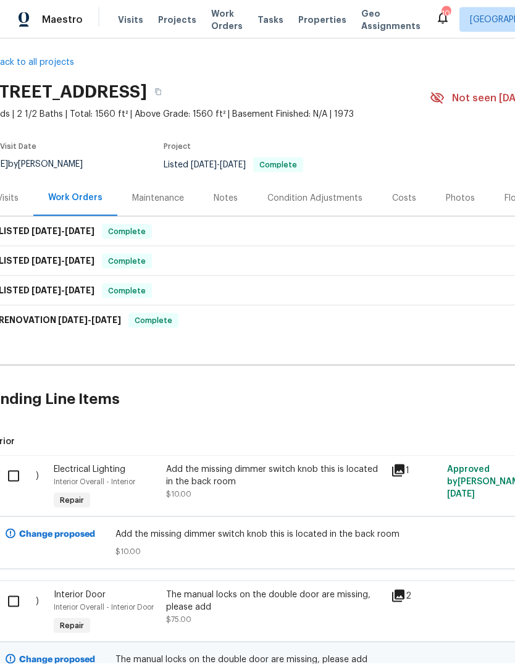
scroll to position [7, 17]
